Goal: Find specific page/section: Find specific page/section

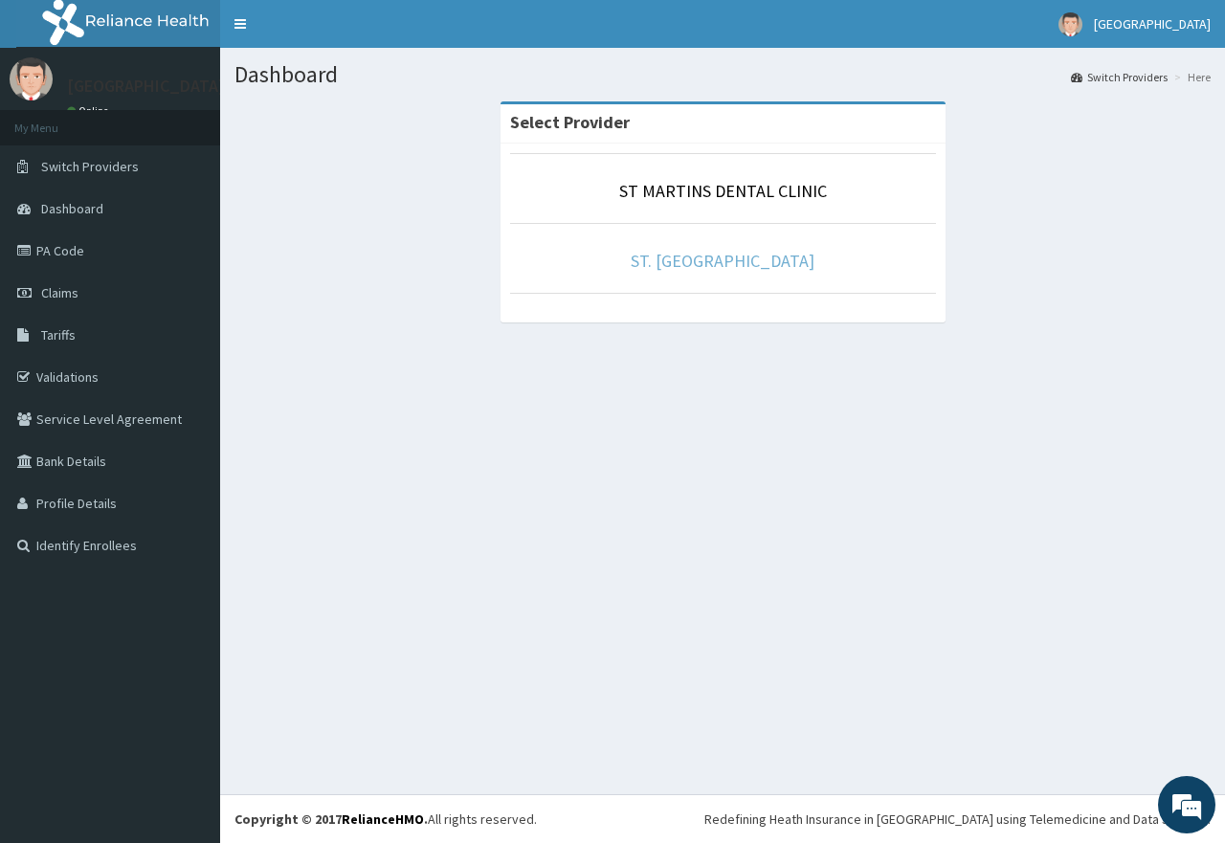
click at [734, 264] on link "ST. [GEOGRAPHIC_DATA]" at bounding box center [723, 261] width 184 height 22
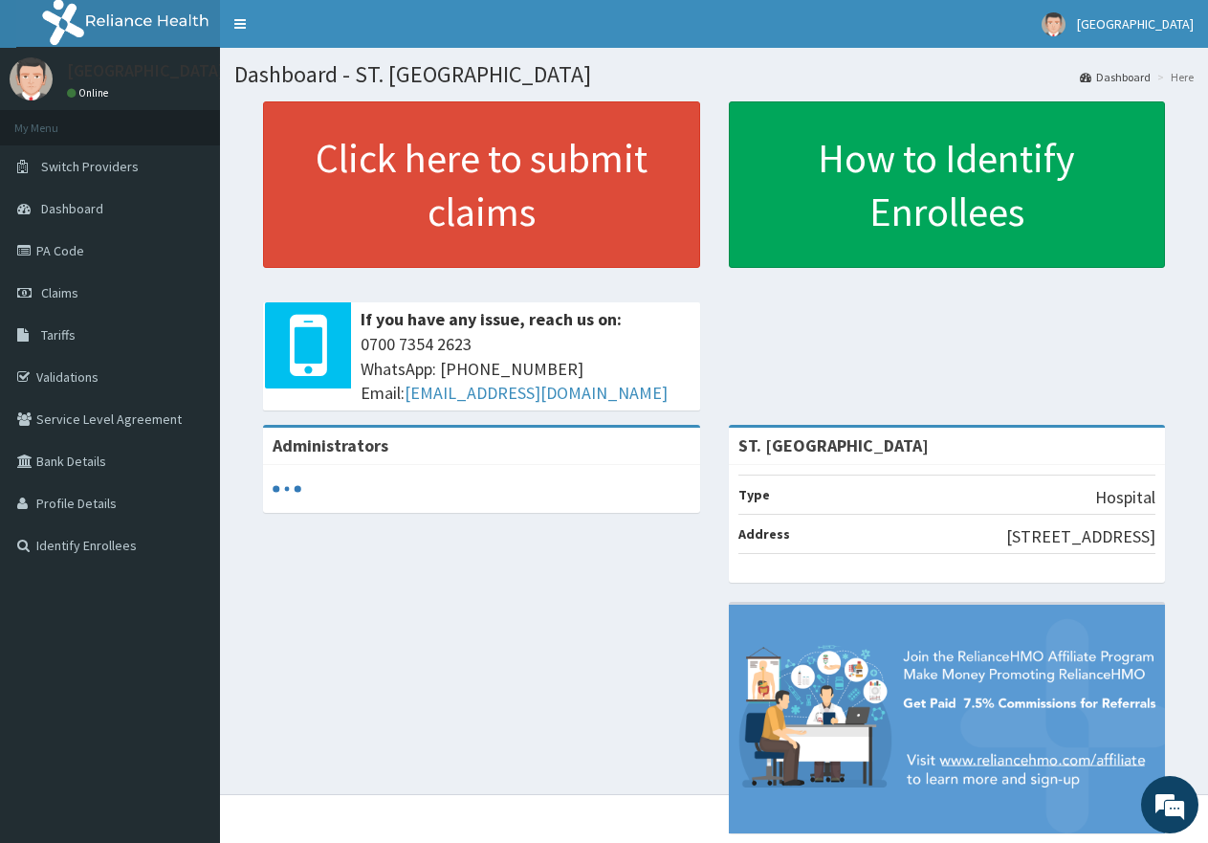
click at [125, 387] on link "Validations" at bounding box center [110, 377] width 220 height 42
